Goal: Check status: Check status

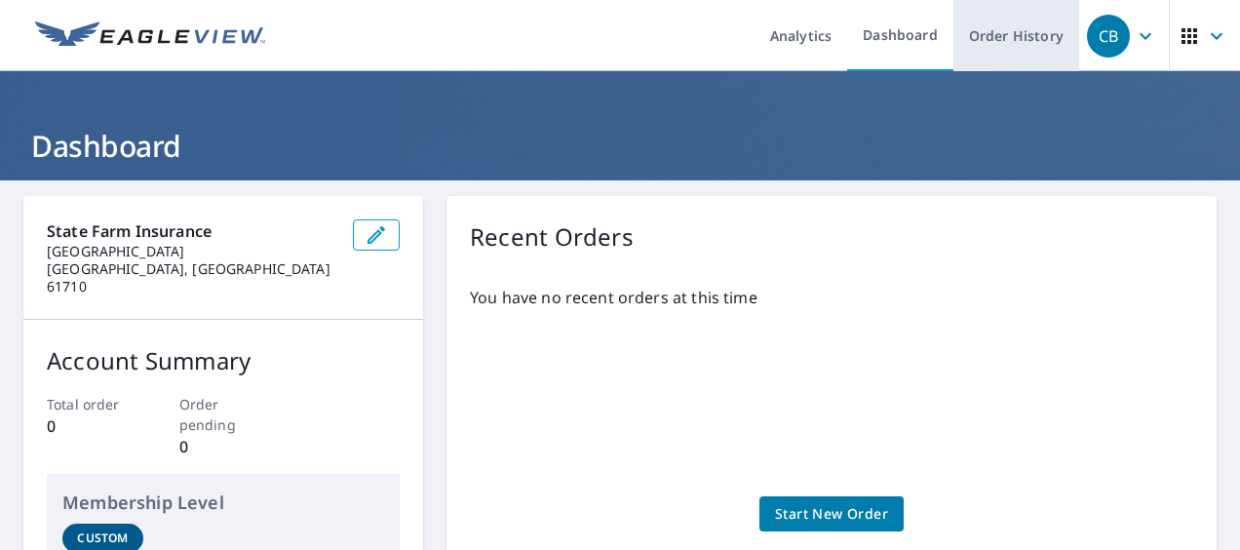
click at [1004, 37] on link "Order History" at bounding box center [1016, 35] width 126 height 71
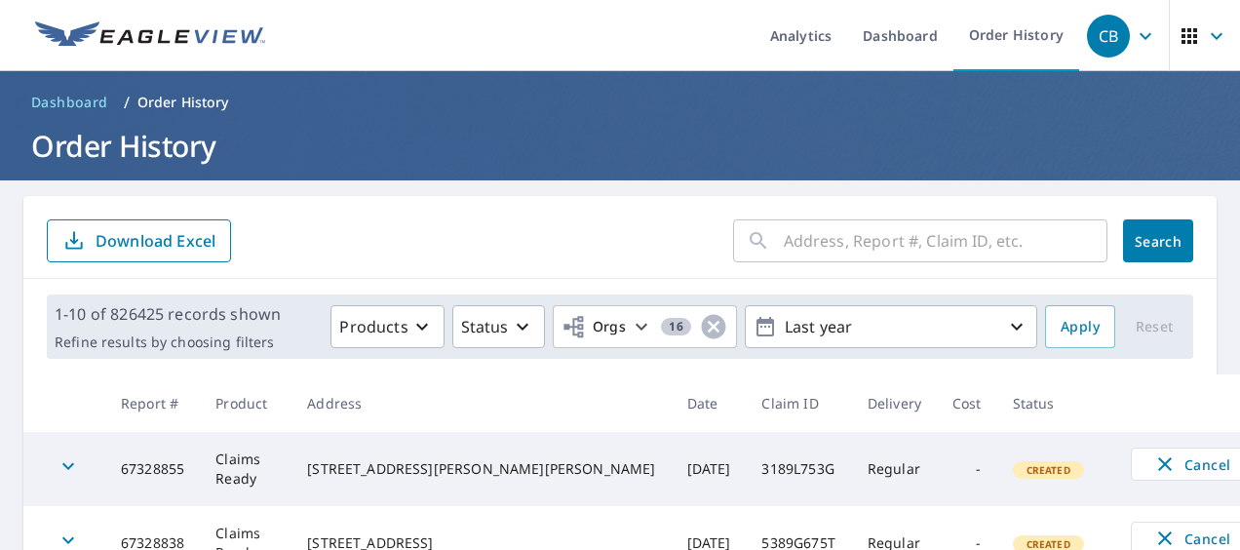
click at [864, 224] on input "text" at bounding box center [946, 240] width 324 height 55
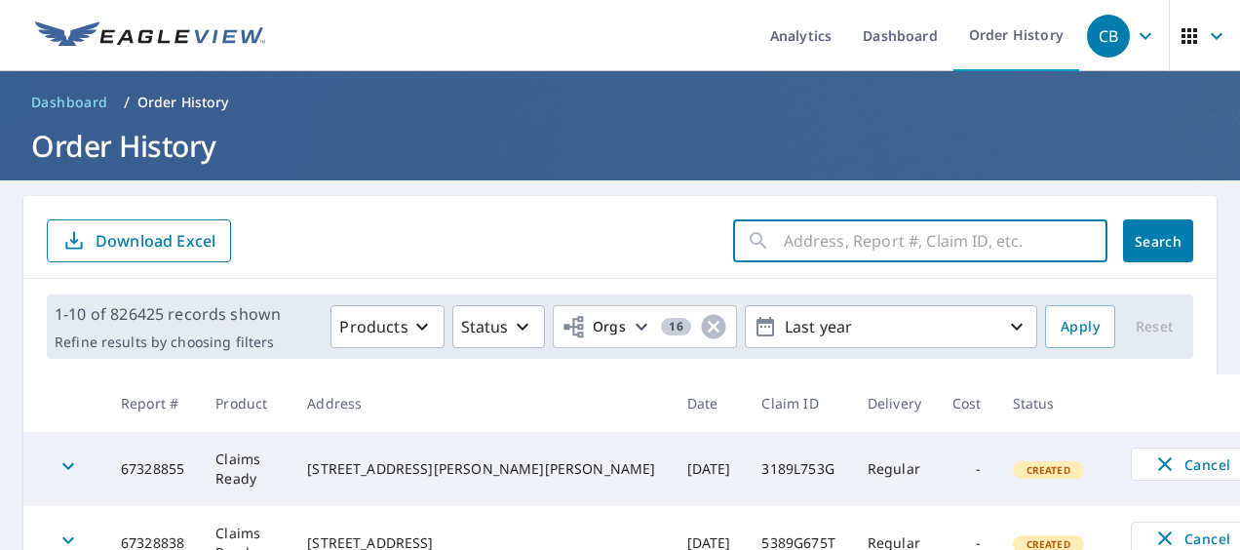
paste input "5188S765P"
type input "5188S765P"
click button "Search" at bounding box center [1158, 240] width 70 height 43
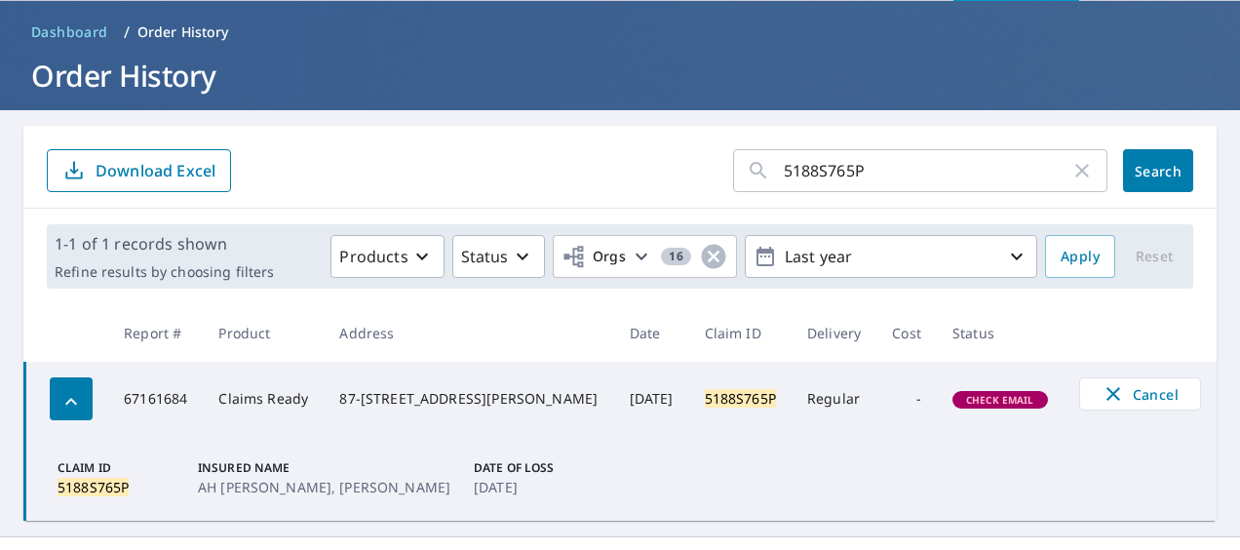
scroll to position [105, 0]
